Goal: Information Seeking & Learning: Learn about a topic

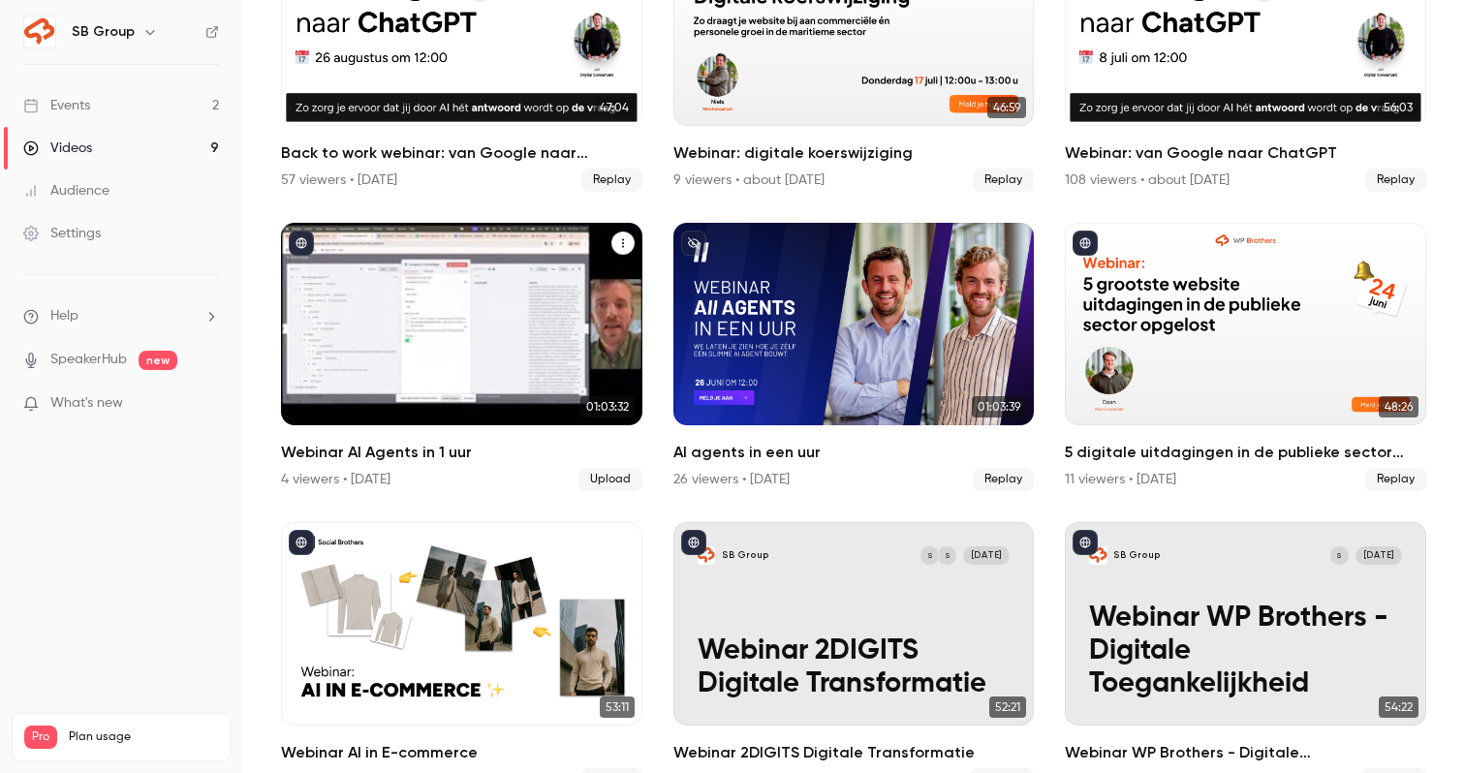
scroll to position [286, 0]
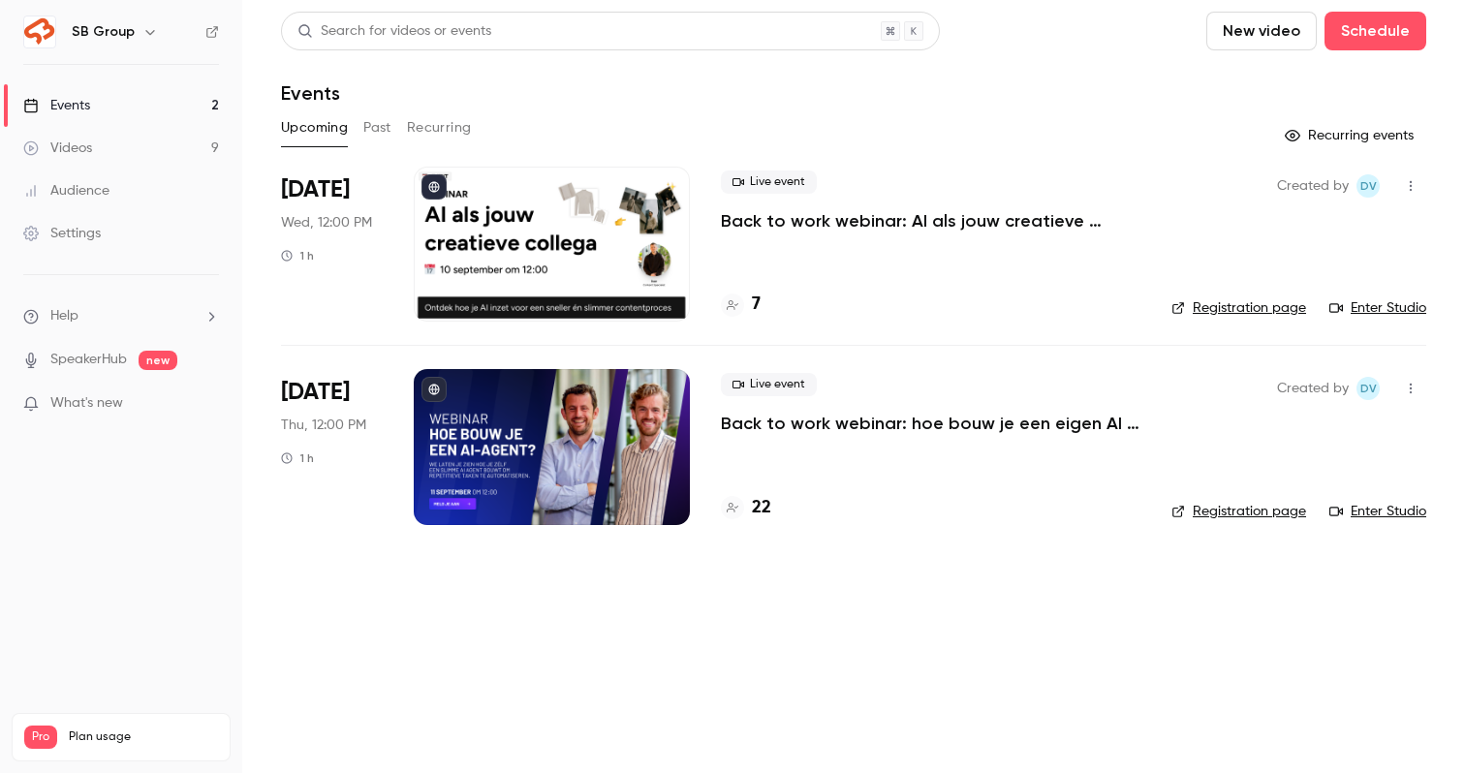
click at [159, 154] on link "Videos 9" at bounding box center [121, 148] width 242 height 43
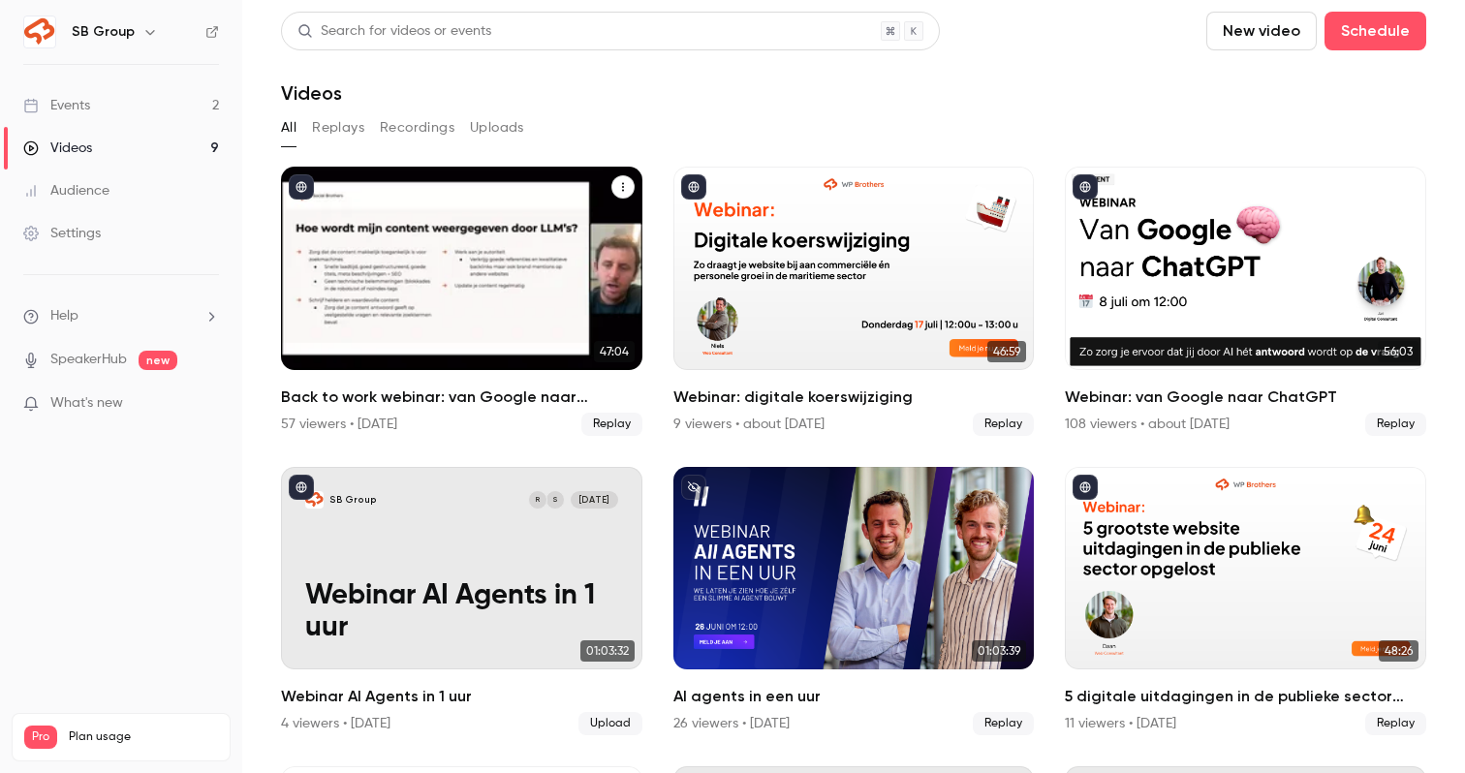
click at [372, 225] on div "Back to work webinar: van Google naar ChatGPT" at bounding box center [461, 268] width 361 height 203
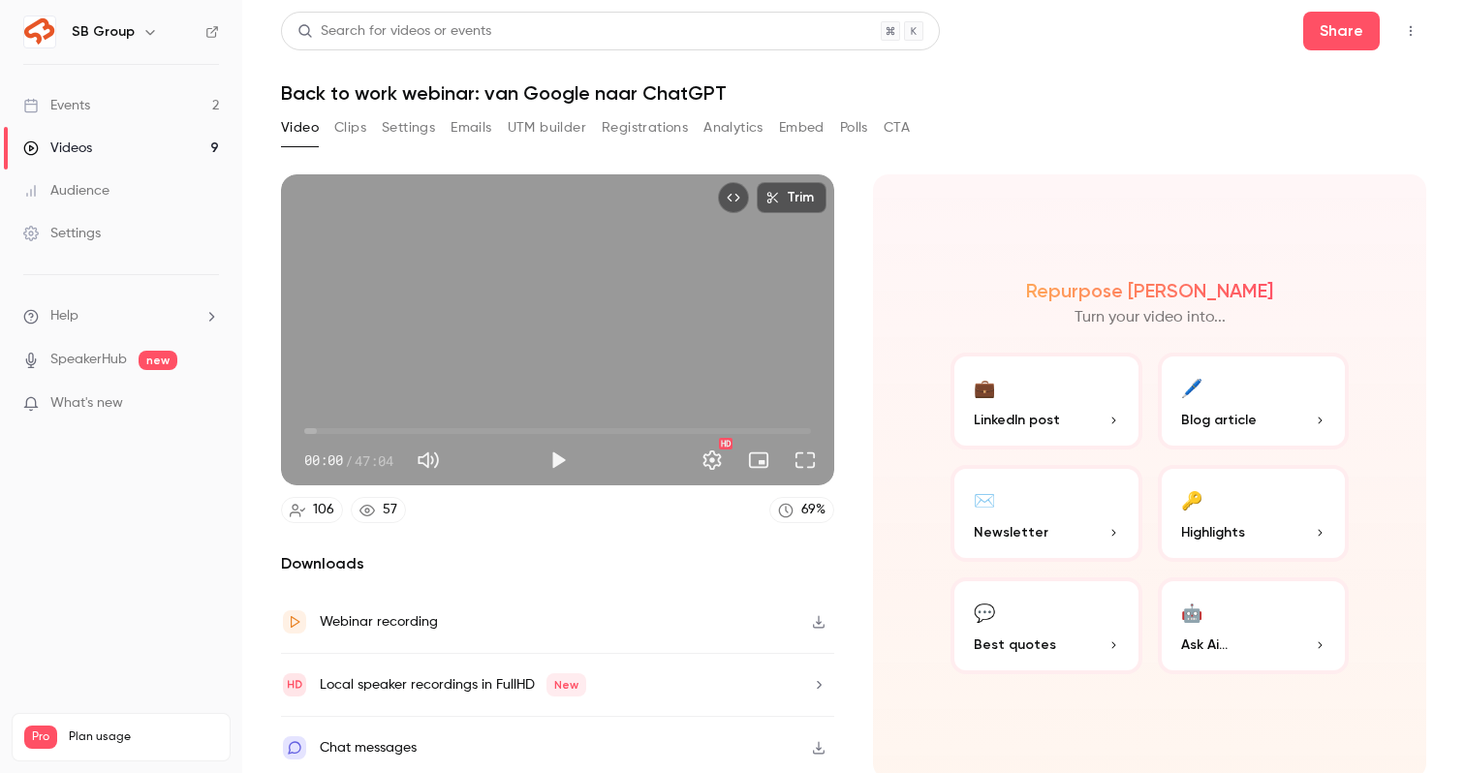
click at [187, 95] on link "Events 2" at bounding box center [121, 105] width 242 height 43
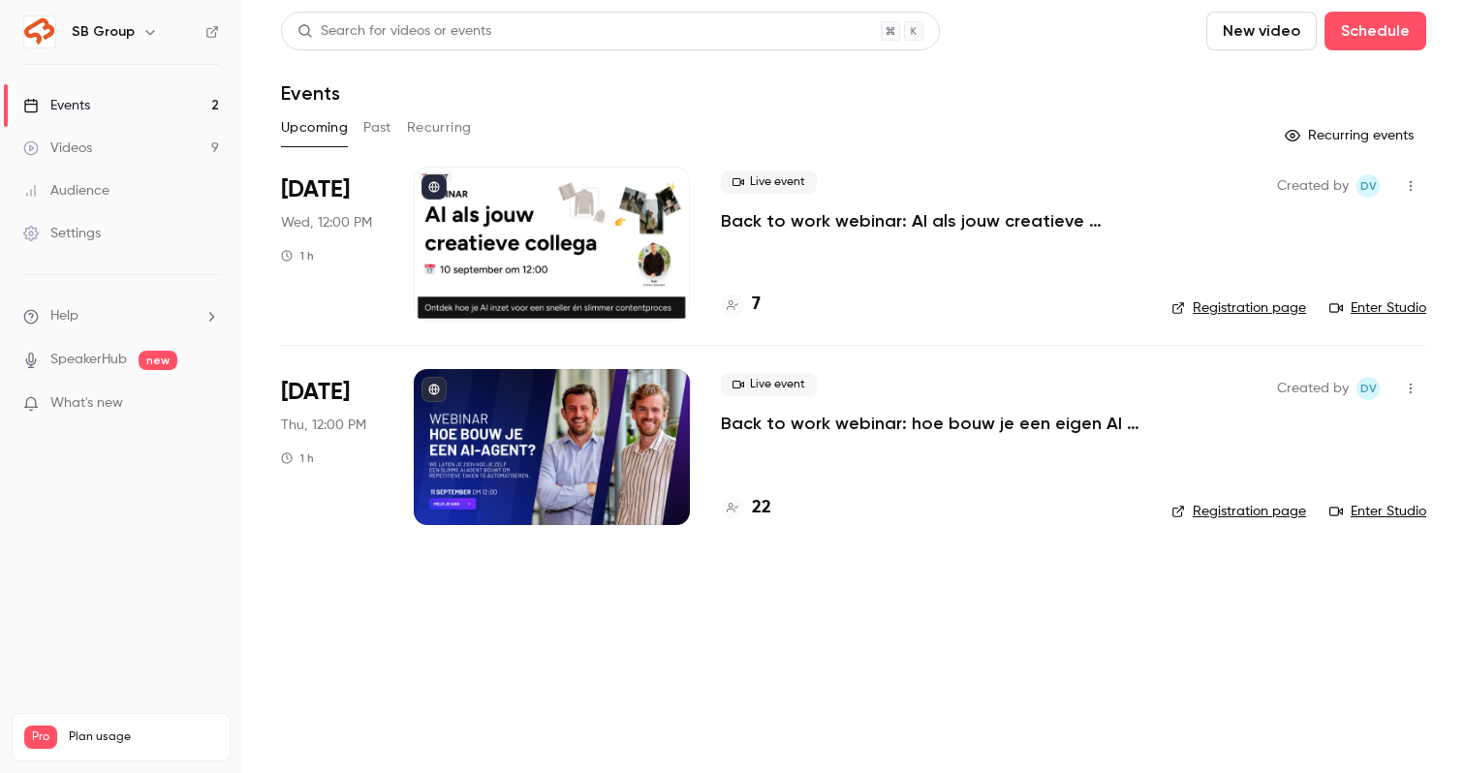
click at [752, 224] on p "Back to work webinar: AI als jouw creatieve collega" at bounding box center [931, 220] width 420 height 23
